Goal: Task Accomplishment & Management: Manage account settings

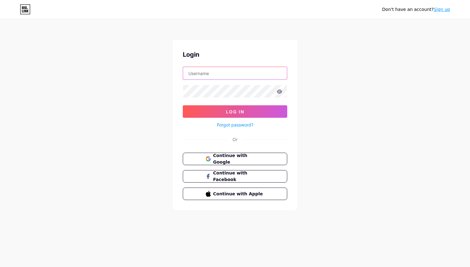
click at [229, 70] on input "text" at bounding box center [235, 73] width 104 height 12
paste input "[DOMAIN_NAME]/hapsco"
paste input "Hapsbiolink@2025"
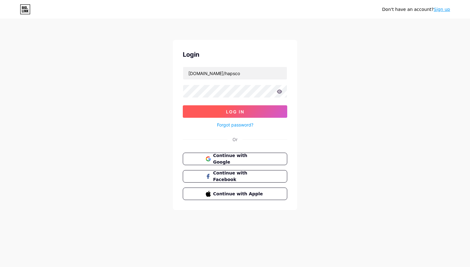
click at [248, 113] on button "Log In" at bounding box center [235, 111] width 105 height 12
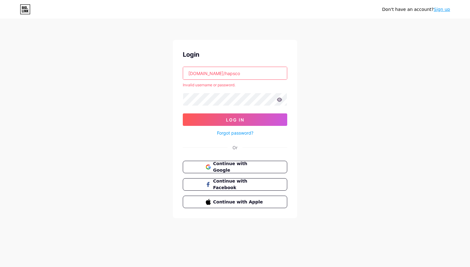
drag, startPoint x: 205, startPoint y: 74, endPoint x: 164, endPoint y: 76, distance: 41.4
click at [164, 76] on div "Don't have an account? Sign up Login [DOMAIN_NAME]/hapsco Invalid username or p…" at bounding box center [235, 119] width 470 height 238
type input "hapsco"
click at [220, 117] on button "Log In" at bounding box center [235, 119] width 105 height 12
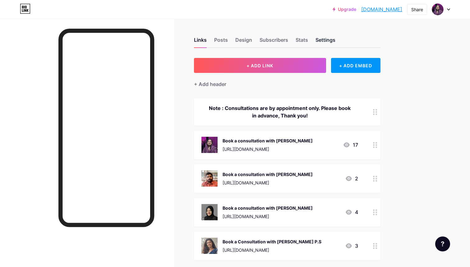
click at [324, 40] on div "Settings" at bounding box center [326, 41] width 20 height 11
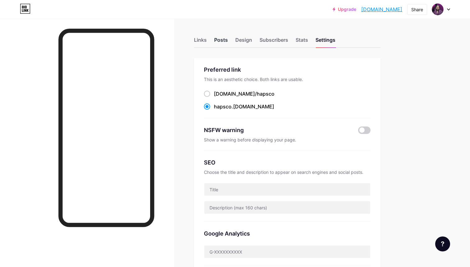
click at [224, 43] on div "Posts" at bounding box center [221, 41] width 14 height 11
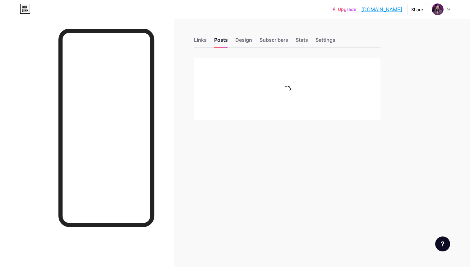
click at [196, 35] on div "Links Posts Design Subscribers Stats Settings" at bounding box center [287, 37] width 187 height 22
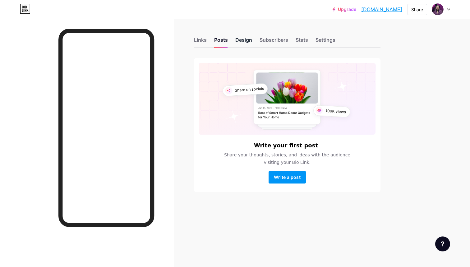
click at [247, 40] on div "Design" at bounding box center [243, 41] width 17 height 11
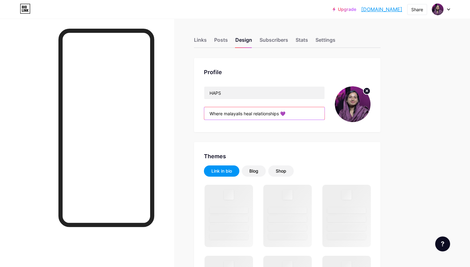
drag, startPoint x: 279, startPoint y: 113, endPoint x: 206, endPoint y: 113, distance: 73.1
click at [206, 113] on input "Where malayalis heal relationships 💜" at bounding box center [264, 113] width 120 height 12
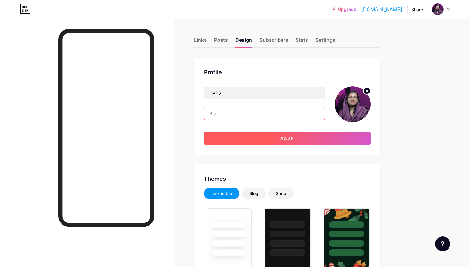
type input "#ffffff"
type input "#007c91"
type input "#000000"
click at [291, 140] on span "Save" at bounding box center [288, 138] width 14 height 5
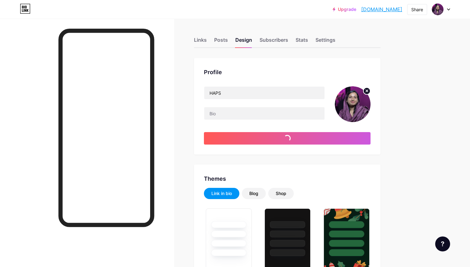
type input "#ffffff"
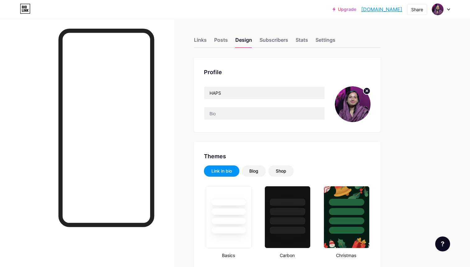
click at [25, 9] on icon at bounding box center [25, 9] width 11 height 10
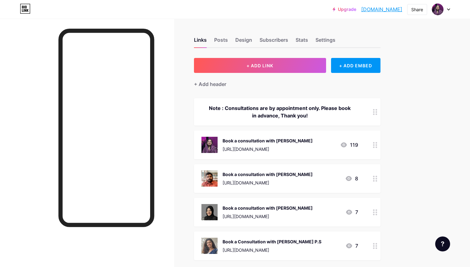
click at [26, 5] on icon at bounding box center [25, 9] width 11 height 10
click at [221, 36] on div "Posts" at bounding box center [221, 41] width 14 height 11
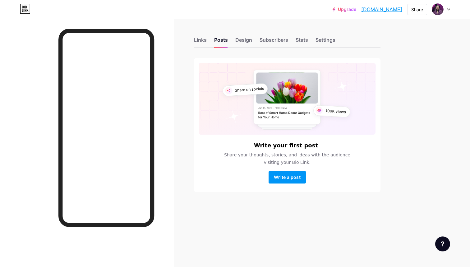
click at [193, 35] on div "Links Posts Design Subscribers Stats Settings Write your first post Share your …" at bounding box center [203, 121] width 407 height 204
click at [197, 37] on div "Links" at bounding box center [200, 41] width 13 height 11
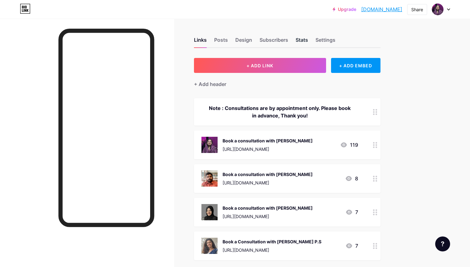
click at [303, 40] on div "Stats" at bounding box center [302, 41] width 12 height 11
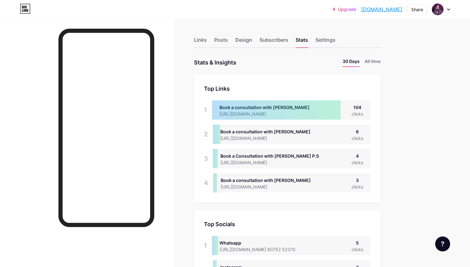
scroll to position [267, 470]
drag, startPoint x: 354, startPoint y: 107, endPoint x: 363, endPoint y: 107, distance: 9.3
click at [363, 107] on div "Book a consultation with [PERSON_NAME] [URL][DOMAIN_NAME] 104 clicks" at bounding box center [291, 109] width 159 height 19
click at [200, 36] on div "Links" at bounding box center [200, 41] width 13 height 11
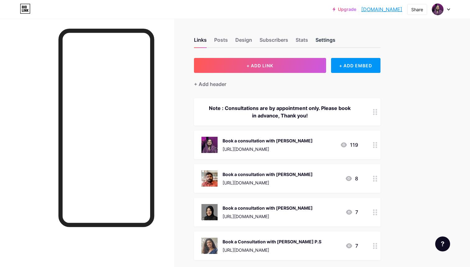
click at [333, 36] on div "Settings" at bounding box center [326, 41] width 20 height 11
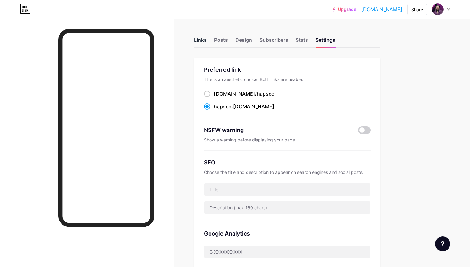
click at [196, 42] on div "Links" at bounding box center [200, 41] width 13 height 11
